Goal: Information Seeking & Learning: Understand process/instructions

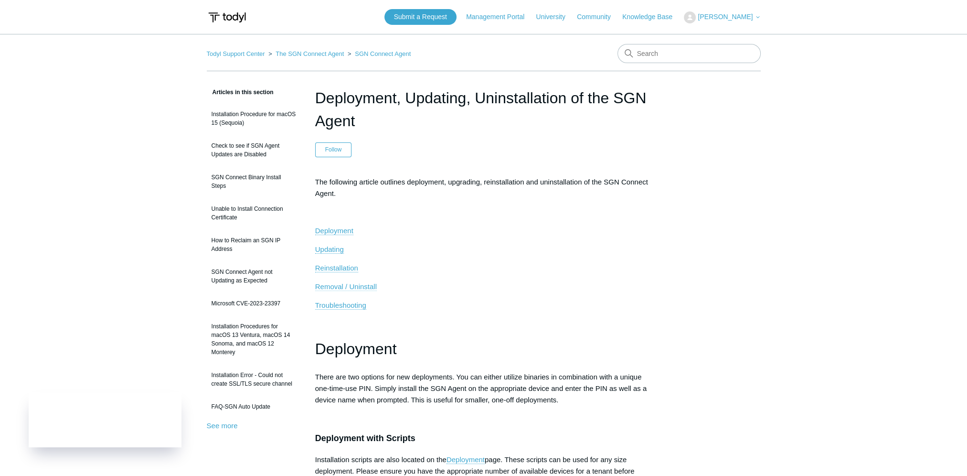
click at [358, 284] on span "Removal / Uninstall" at bounding box center [346, 286] width 62 height 8
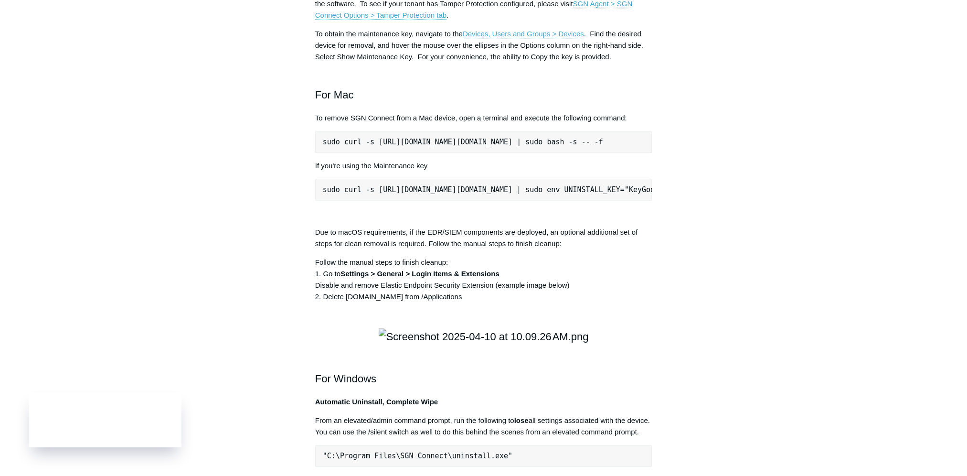
drag, startPoint x: 322, startPoint y: 279, endPoint x: 680, endPoint y: 283, distance: 358.8
click at [680, 283] on div "Articles in this section Installation Procedure for macOS 15 (Sequoia) Check to…" at bounding box center [484, 187] width 554 height 2674
copy pre "sudo curl -s [URL][DOMAIN_NAME][DOMAIN_NAME] | sudo bash -s -- -f"
click at [498, 124] on p "To remove SGN Connect from a Mac device, open a terminal and execute the follow…" at bounding box center [483, 117] width 337 height 11
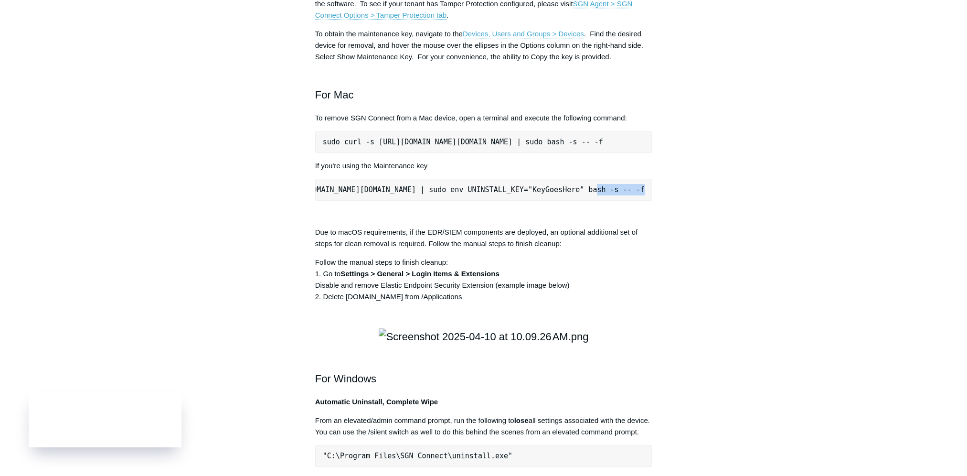
drag, startPoint x: 543, startPoint y: 326, endPoint x: 585, endPoint y: 327, distance: 42.1
click at [585, 201] on pre "sudo curl -s [URL][DOMAIN_NAME][DOMAIN_NAME] | sudo env UNINSTALL_KEY="KeyGoesH…" at bounding box center [483, 190] width 337 height 22
drag, startPoint x: 585, startPoint y: 327, endPoint x: 554, endPoint y: 326, distance: 30.6
click at [554, 201] on pre "sudo curl -s [URL][DOMAIN_NAME][DOMAIN_NAME] | sudo env UNINSTALL_KEY="KeyGoesH…" at bounding box center [483, 190] width 337 height 22
drag, startPoint x: 322, startPoint y: 328, endPoint x: 653, endPoint y: 325, distance: 330.6
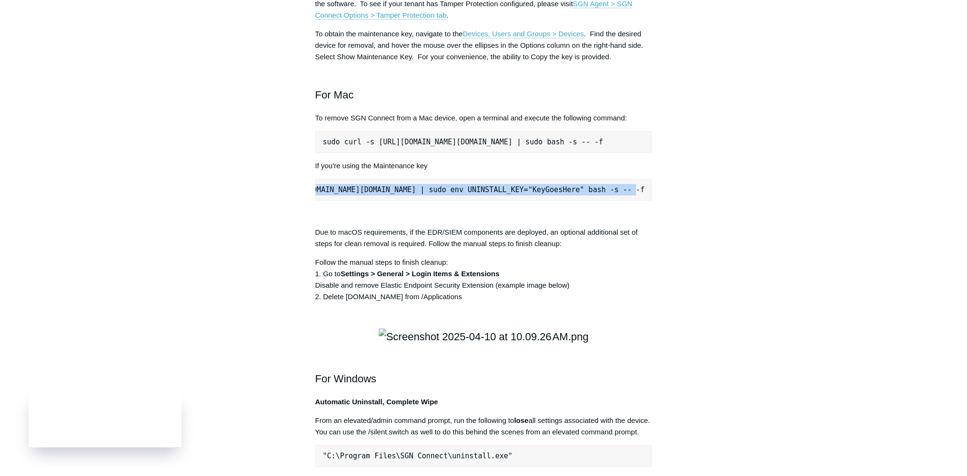
click at [653, 325] on article "Deployment, Updating, Uninstallation of the SGN Agent Follow Not yet followed b…" at bounding box center [484, 187] width 366 height 2674
copy pre "sudo curl -s [URL][DOMAIN_NAME][DOMAIN_NAME] | sudo env UNINSTALL_KEY="KeyGoesH…"
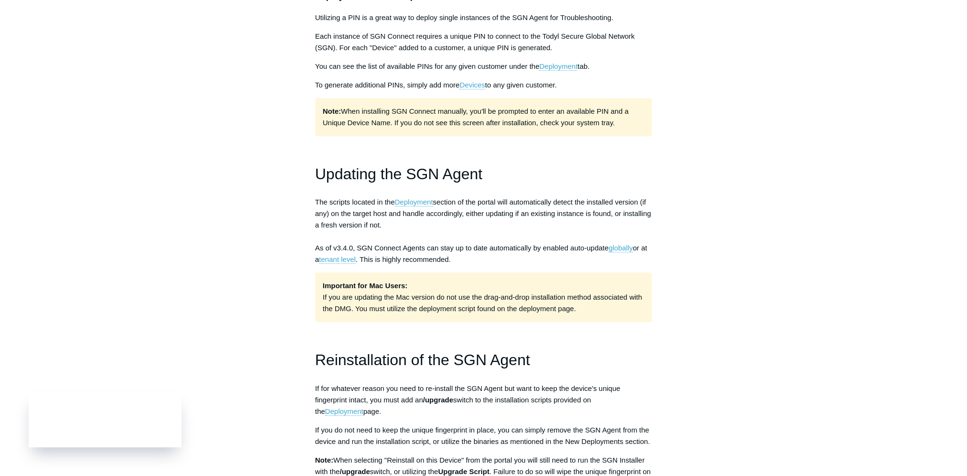
scroll to position [0, 0]
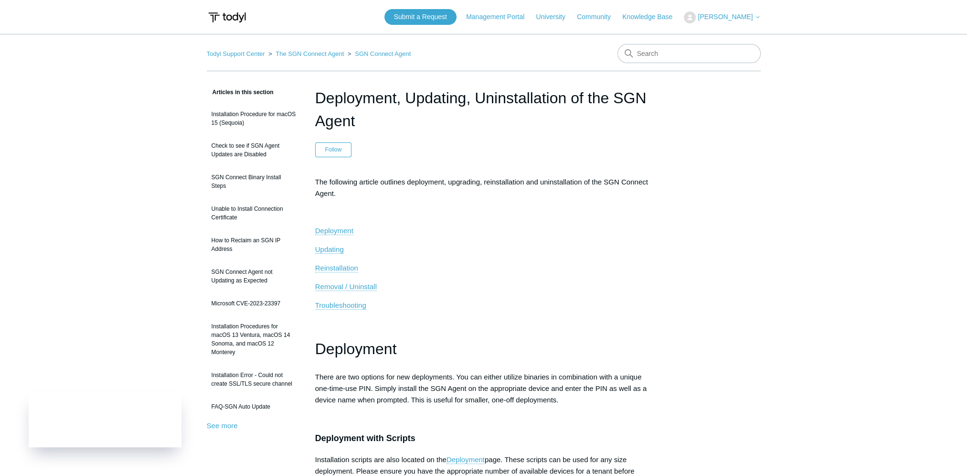
click at [236, 17] on img at bounding box center [227, 18] width 41 height 18
